Goal: Information Seeking & Learning: Find specific fact

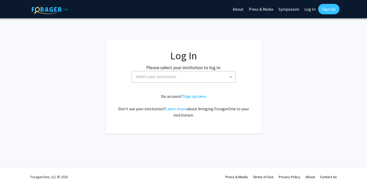
select select
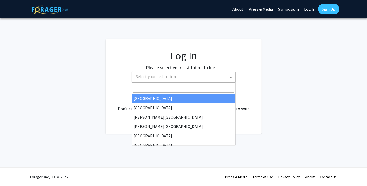
click at [221, 78] on span "Select your institution" at bounding box center [184, 76] width 101 height 11
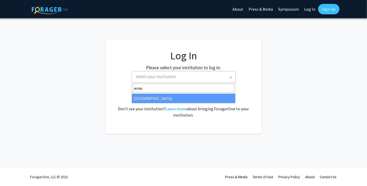
type input "emo"
select select "12"
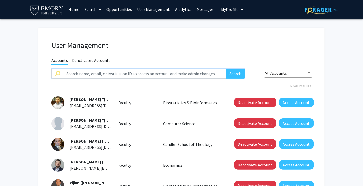
click at [87, 74] on input "text" at bounding box center [144, 74] width 163 height 10
click at [88, 11] on link "Search" at bounding box center [93, 9] width 22 height 18
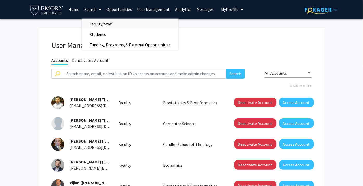
click at [91, 25] on span "Faculty/Staff" at bounding box center [101, 24] width 38 height 10
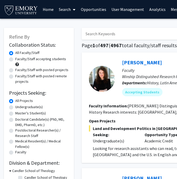
drag, startPoint x: 102, startPoint y: 33, endPoint x: 114, endPoint y: 32, distance: 12.0
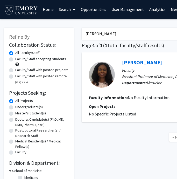
drag, startPoint x: 110, startPoint y: 35, endPoint x: 31, endPoint y: 28, distance: 79.8
click at [31, 28] on div "Refine By Collaboration Status: Collaboration Status All Faculty/Staff Collabor…" at bounding box center [156, 105] width 312 height 165
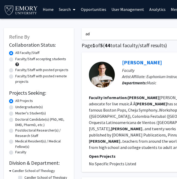
type input "a"
type input "[PERSON_NAME]"
